Goal: Navigation & Orientation: Go to known website

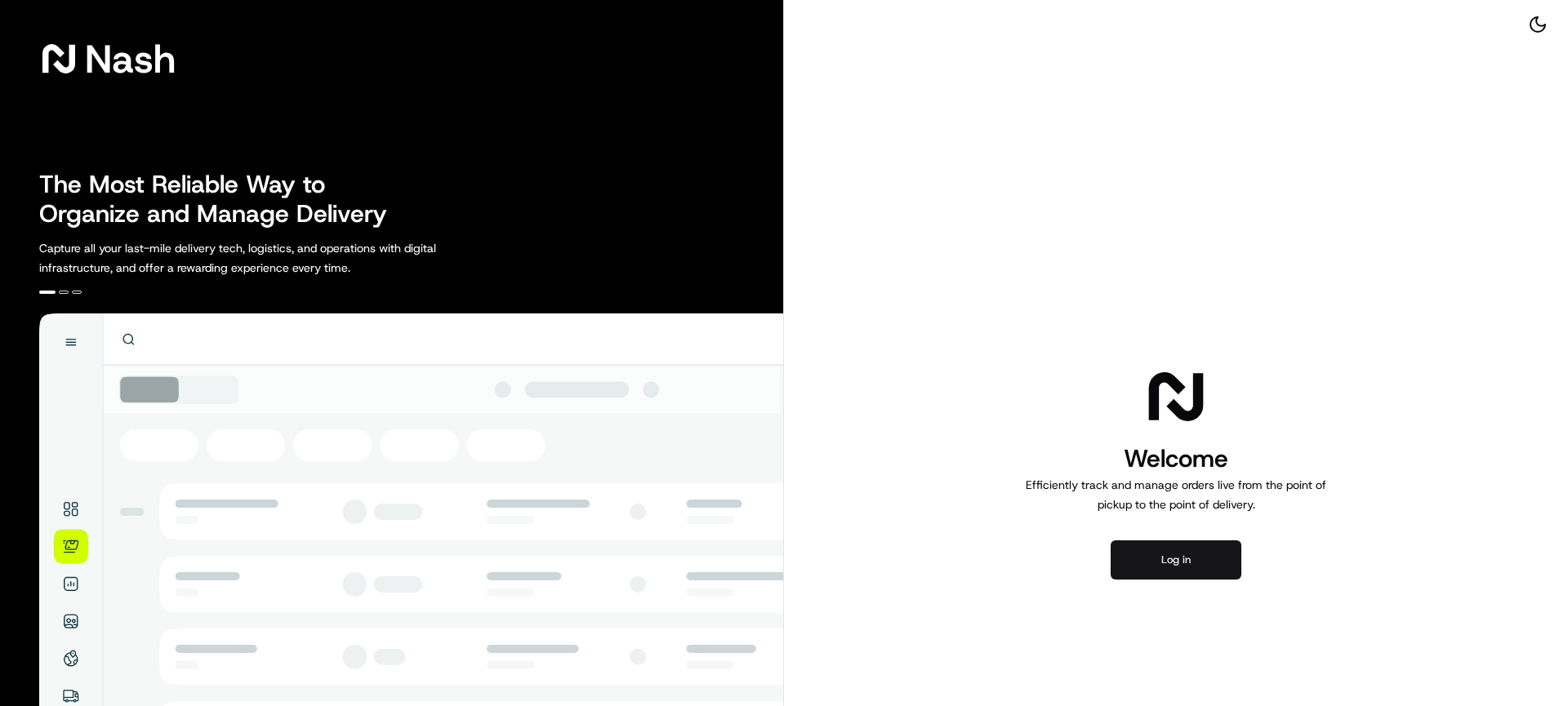
click at [1170, 567] on button "Log in" at bounding box center [1176, 559] width 131 height 39
